Goal: Find specific page/section: Find specific page/section

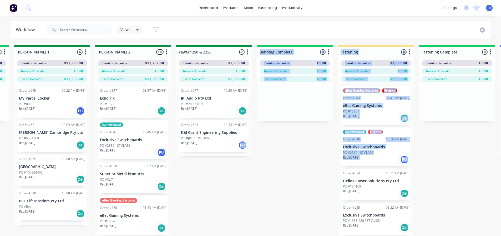
scroll to position [131, 0]
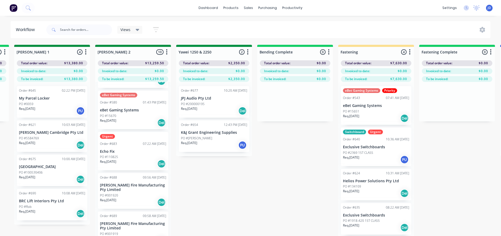
click at [306, 191] on div "On Hold 1 Status colour #FF4949 hex #FF4949 Save Cancel Notifications Email SMS…" at bounding box center [228, 150] width 2404 height 210
click at [199, 189] on div "On Hold 1 Status colour #FF4949 hex #FF4949 Save Cancel Notifications Email SMS…" at bounding box center [228, 150] width 2404 height 210
drag, startPoint x: 199, startPoint y: 188, endPoint x: 212, endPoint y: 188, distance: 12.4
click at [199, 187] on div "On Hold 1 Status colour #FF4949 hex #FF4949 Save Cancel Notifications Email SMS…" at bounding box center [228, 150] width 2404 height 210
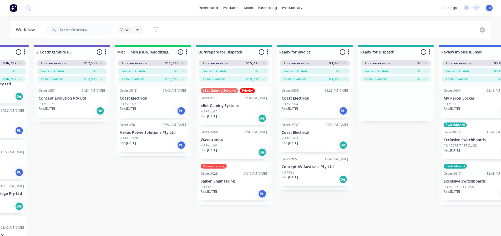
scroll to position [0, 1937]
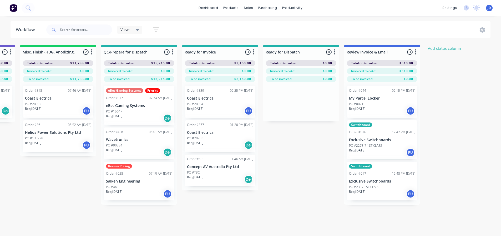
drag, startPoint x: 343, startPoint y: 167, endPoint x: 441, endPoint y: 169, distance: 97.7
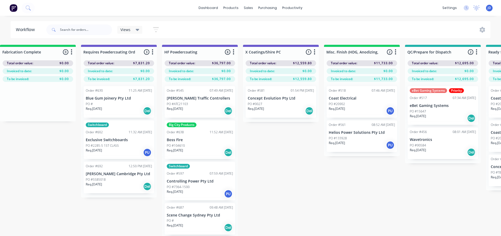
drag, startPoint x: 241, startPoint y: 168, endPoint x: 280, endPoint y: 156, distance: 40.6
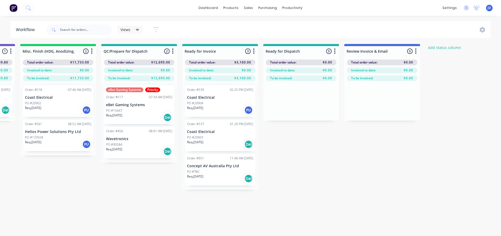
drag, startPoint x: 203, startPoint y: 183, endPoint x: 233, endPoint y: 184, distance: 30.0
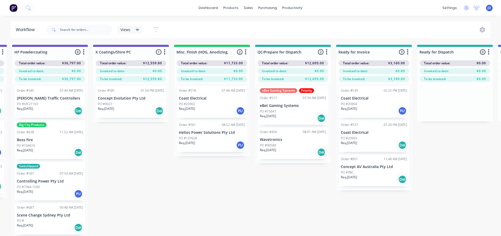
drag, startPoint x: 199, startPoint y: 208, endPoint x: 161, endPoint y: 198, distance: 38.9
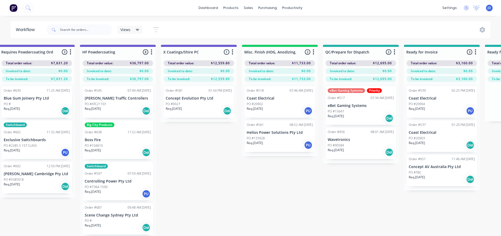
scroll to position [0, 1663]
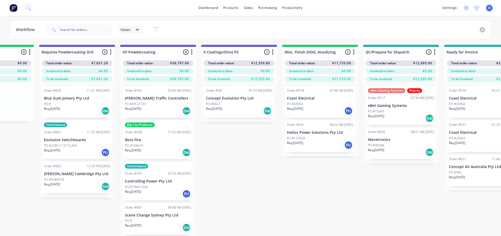
drag, startPoint x: 204, startPoint y: 194, endPoint x: 175, endPoint y: 184, distance: 31.1
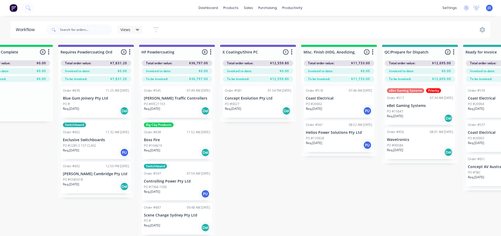
scroll to position [0, 1644]
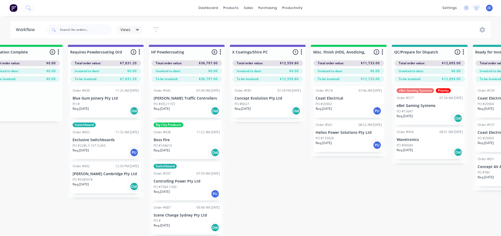
drag, startPoint x: 331, startPoint y: 190, endPoint x: 314, endPoint y: 185, distance: 18.2
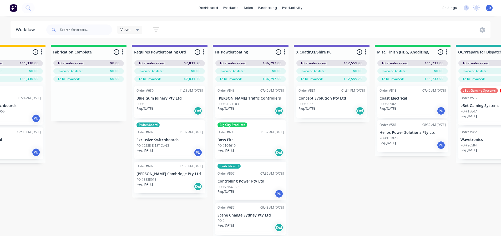
drag, startPoint x: 351, startPoint y: 184, endPoint x: 339, endPoint y: 183, distance: 12.0
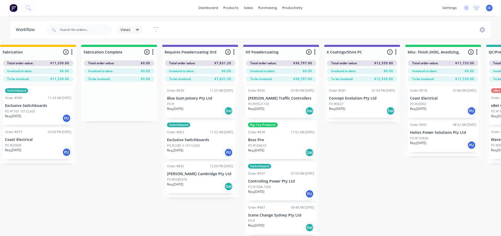
scroll to position [0, 1407]
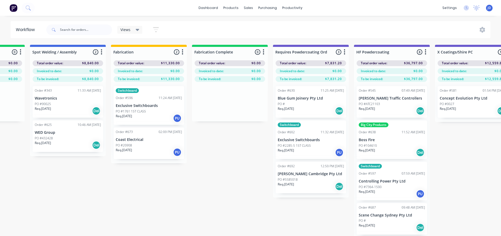
drag, startPoint x: 356, startPoint y: 191, endPoint x: 321, endPoint y: 187, distance: 35.8
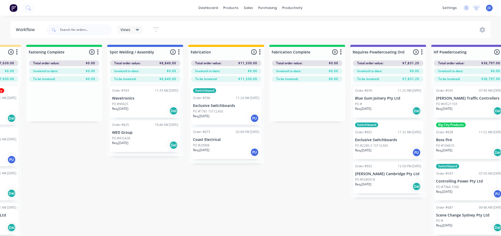
drag, startPoint x: 251, startPoint y: 204, endPoint x: 222, endPoint y: 198, distance: 28.6
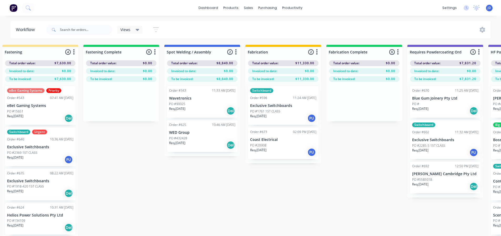
drag, startPoint x: 322, startPoint y: 202, endPoint x: 292, endPoint y: 193, distance: 31.1
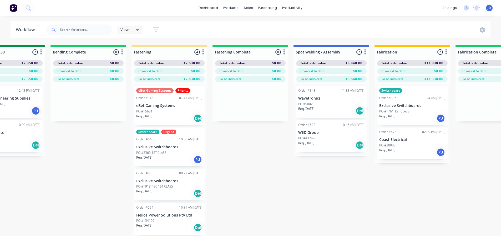
drag, startPoint x: 343, startPoint y: 201, endPoint x: 294, endPoint y: 190, distance: 50.2
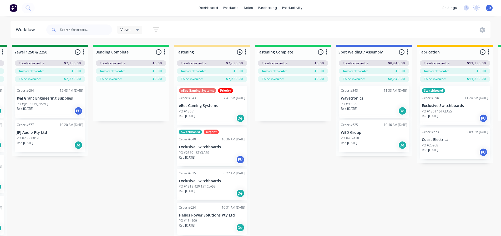
scroll to position [0, 807]
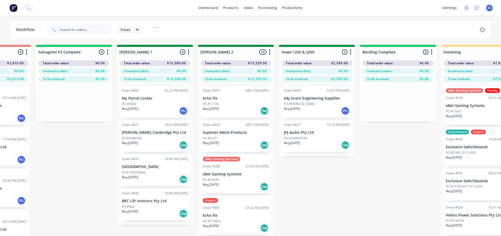
drag, startPoint x: 307, startPoint y: 178, endPoint x: 239, endPoint y: 174, distance: 67.5
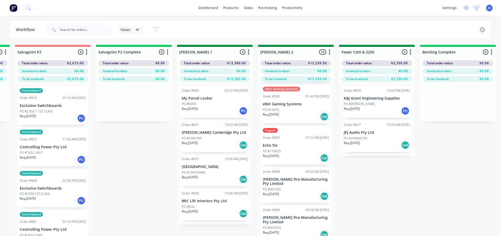
scroll to position [0, 0]
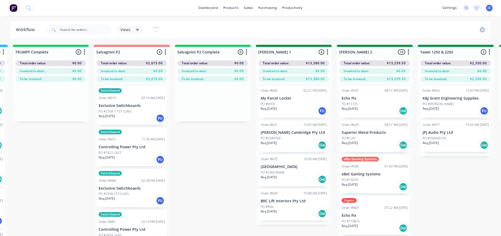
drag, startPoint x: 145, startPoint y: 175, endPoint x: 136, endPoint y: 173, distance: 9.5
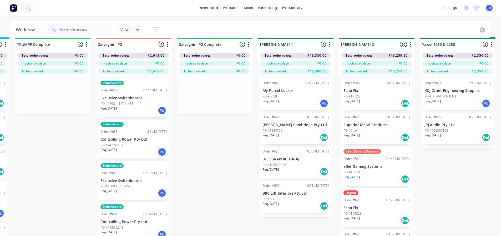
scroll to position [23, 726]
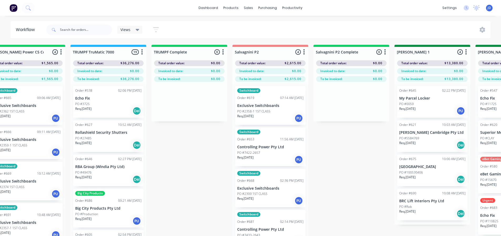
drag, startPoint x: 194, startPoint y: 183, endPoint x: 155, endPoint y: 173, distance: 39.8
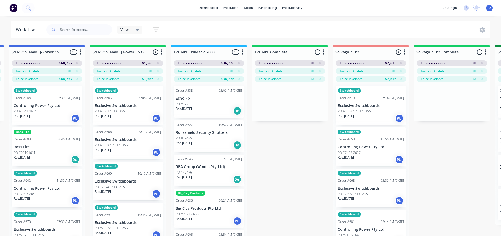
drag, startPoint x: 206, startPoint y: 170, endPoint x: 174, endPoint y: 157, distance: 34.3
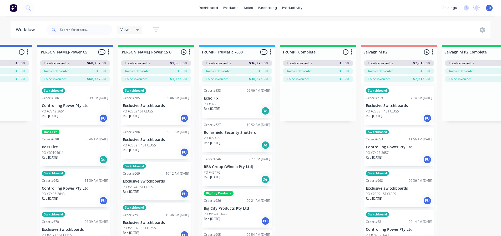
click at [255, 25] on div at bounding box center [252, 25] width 8 height 5
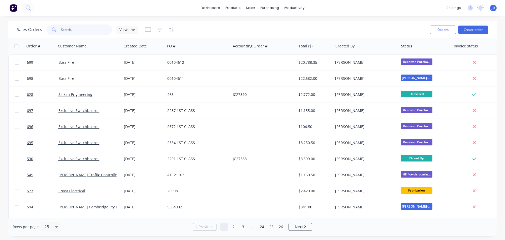
click at [85, 31] on input "text" at bounding box center [86, 29] width 51 height 11
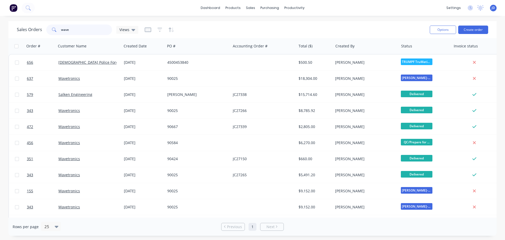
click at [82, 29] on input "wave" at bounding box center [86, 29] width 51 height 11
type input "wavetro"
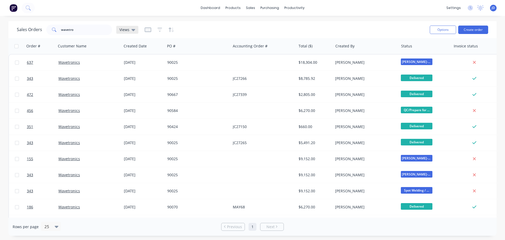
click at [129, 31] on div "Views" at bounding box center [127, 30] width 22 height 8
click at [136, 97] on button "CURRENT JOBS" at bounding box center [148, 96] width 60 height 6
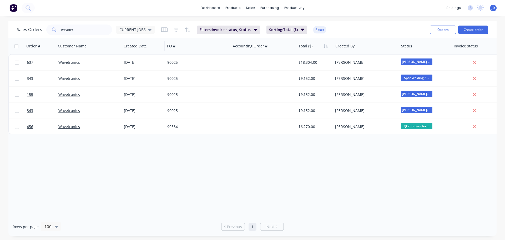
drag, startPoint x: 149, startPoint y: 31, endPoint x: 149, endPoint y: 39, distance: 7.9
click at [149, 31] on icon at bounding box center [150, 30] width 4 height 6
click at [184, 96] on button "edit" at bounding box center [183, 96] width 7 height 6
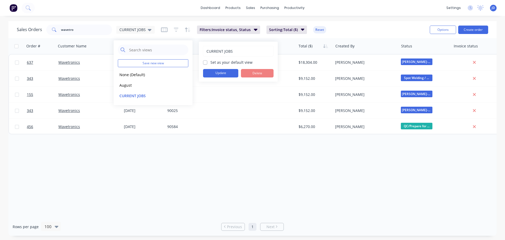
click at [220, 62] on label "Set as your default view" at bounding box center [232, 62] width 42 height 6
click at [207, 62] on input "Set as your default view" at bounding box center [205, 61] width 4 height 5
checkbox input "true"
click at [217, 73] on button "Update" at bounding box center [220, 73] width 35 height 8
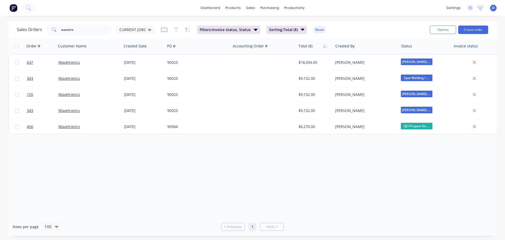
click at [187, 174] on div "Order # Customer Name Created Date PO # Accounting Order # Total ($) Created By…" at bounding box center [252, 127] width 488 height 179
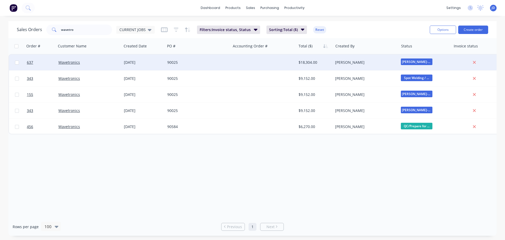
click at [357, 58] on div "[PERSON_NAME]" at bounding box center [366, 62] width 66 height 16
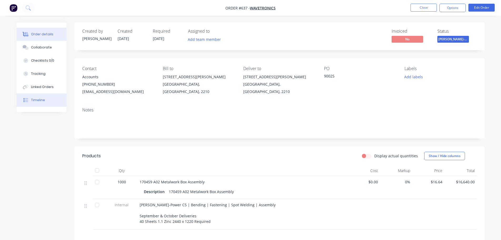
click at [42, 100] on div "Timeline" at bounding box center [38, 100] width 14 height 5
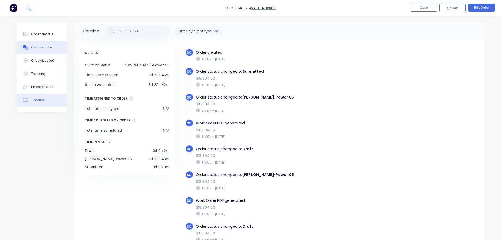
click at [48, 47] on div "Collaborate" at bounding box center [41, 47] width 21 height 5
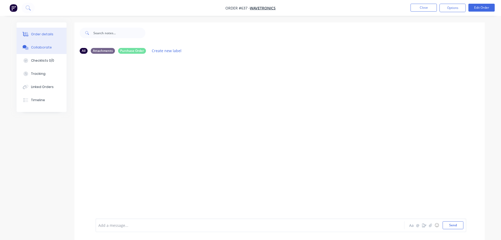
click at [43, 37] on button "Order details" at bounding box center [42, 34] width 50 height 13
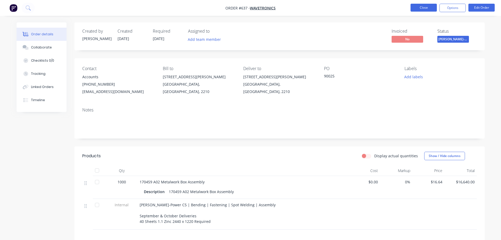
click at [418, 9] on button "Close" at bounding box center [424, 8] width 26 height 8
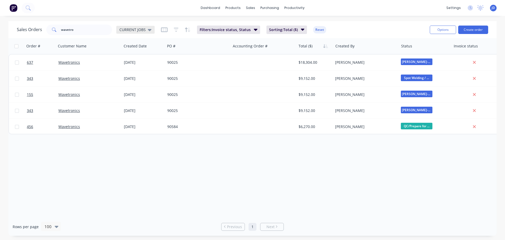
click at [143, 31] on span "CURRENT JOBS" at bounding box center [132, 30] width 26 height 6
drag, startPoint x: 22, startPoint y: 34, endPoint x: 0, endPoint y: 34, distance: 22.1
click at [0, 38] on div "Sales Orders wavetro CURRENT JOBS Filters: Invoice status, Status Sorting: Tota…" at bounding box center [252, 128] width 505 height 214
click at [145, 27] on div "CURRENT JOBS" at bounding box center [135, 30] width 38 height 8
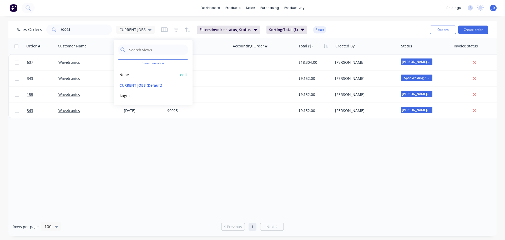
click at [132, 77] on button "None" at bounding box center [148, 75] width 60 height 6
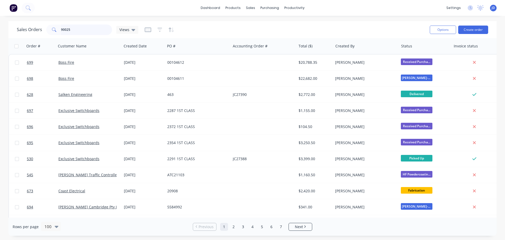
click at [88, 26] on input "90025" at bounding box center [86, 29] width 51 height 11
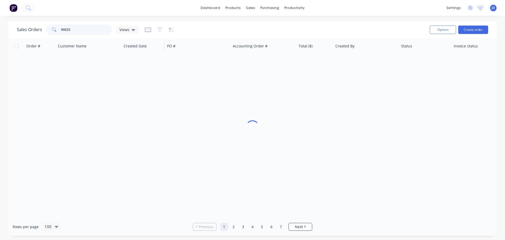
type input "90025"
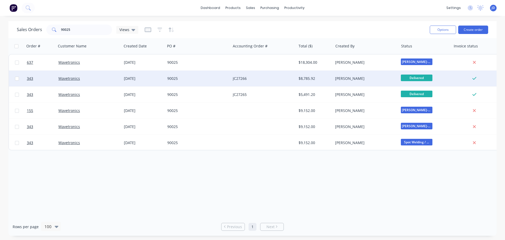
click at [201, 81] on div "90025" at bounding box center [196, 78] width 58 height 5
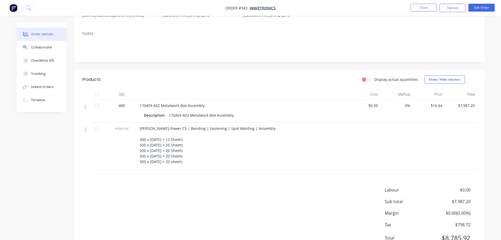
scroll to position [79, 0]
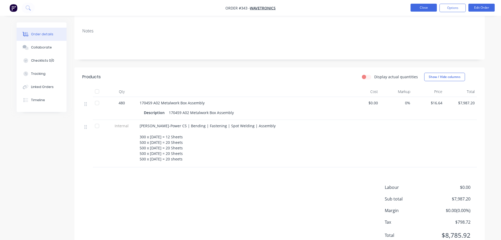
click at [420, 8] on button "Close" at bounding box center [424, 8] width 26 height 8
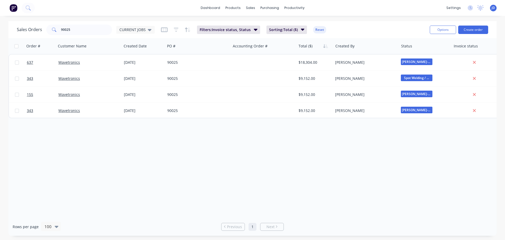
drag, startPoint x: 89, startPoint y: 24, endPoint x: 89, endPoint y: 27, distance: 3.2
click at [88, 25] on div "Sales Orders 90025 CURRENT JOBS Filters: Invoice status, Status Sorting: Total …" at bounding box center [221, 29] width 409 height 13
click at [90, 29] on input "90025" at bounding box center [86, 29] width 51 height 11
click at [128, 31] on span "CURRENT JOBS" at bounding box center [132, 30] width 26 height 6
click at [130, 75] on button "None" at bounding box center [148, 75] width 60 height 6
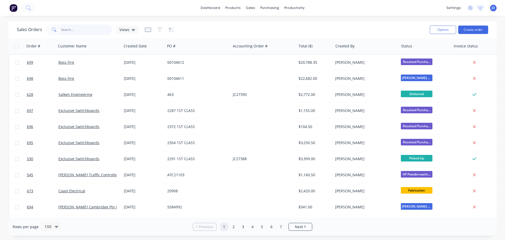
click at [80, 32] on input "90025" at bounding box center [86, 29] width 51 height 11
type input "90025"
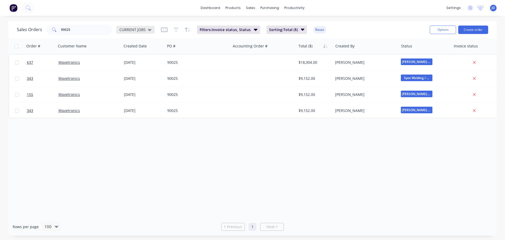
click at [143, 28] on span "CURRENT JOBS" at bounding box center [132, 30] width 26 height 6
click at [126, 76] on button "None" at bounding box center [148, 75] width 60 height 6
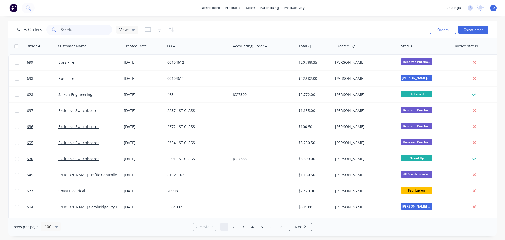
drag, startPoint x: 89, startPoint y: 30, endPoint x: 92, endPoint y: 25, distance: 6.0
click at [89, 30] on input "90025" at bounding box center [86, 29] width 51 height 11
type input "90025"
